Goal: Submit feedback/report problem

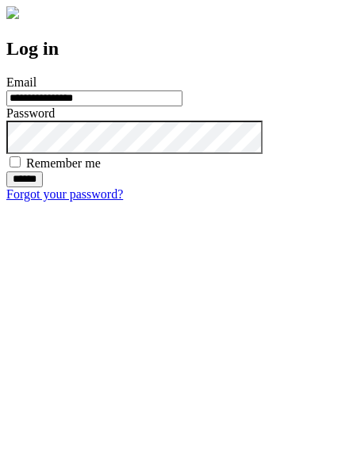
type input "**********"
click at [43, 187] on input "******" at bounding box center [24, 179] width 36 height 16
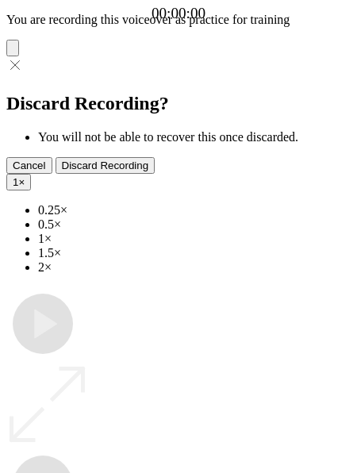
type input "**********"
